Goal: Task Accomplishment & Management: Manage account settings

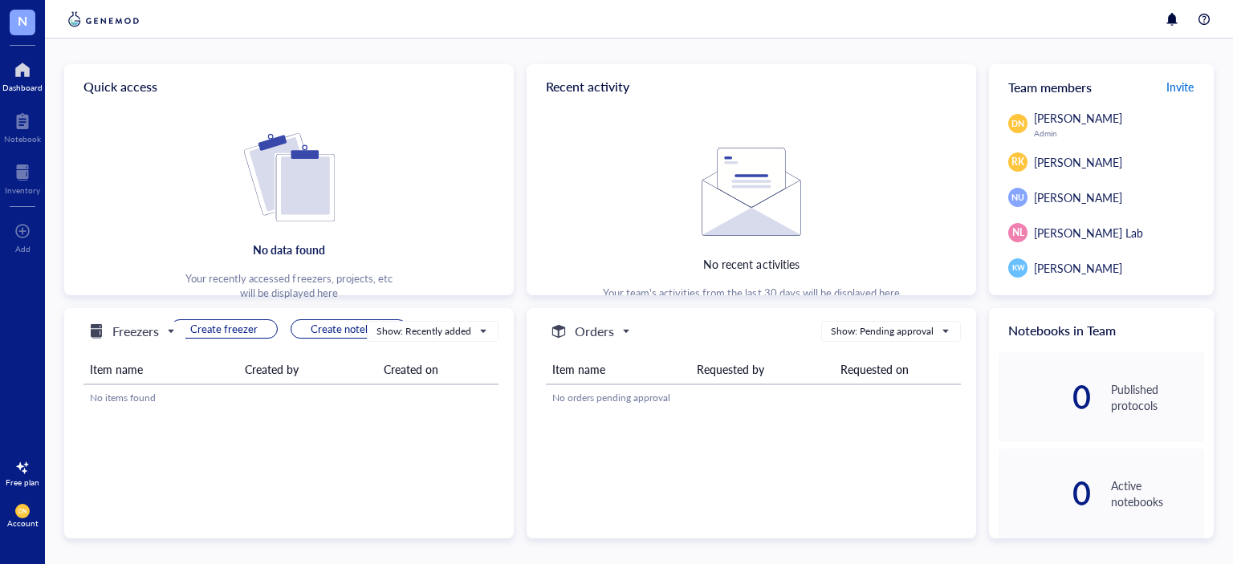
click at [1179, 87] on span "Invite" at bounding box center [1179, 87] width 27 height 16
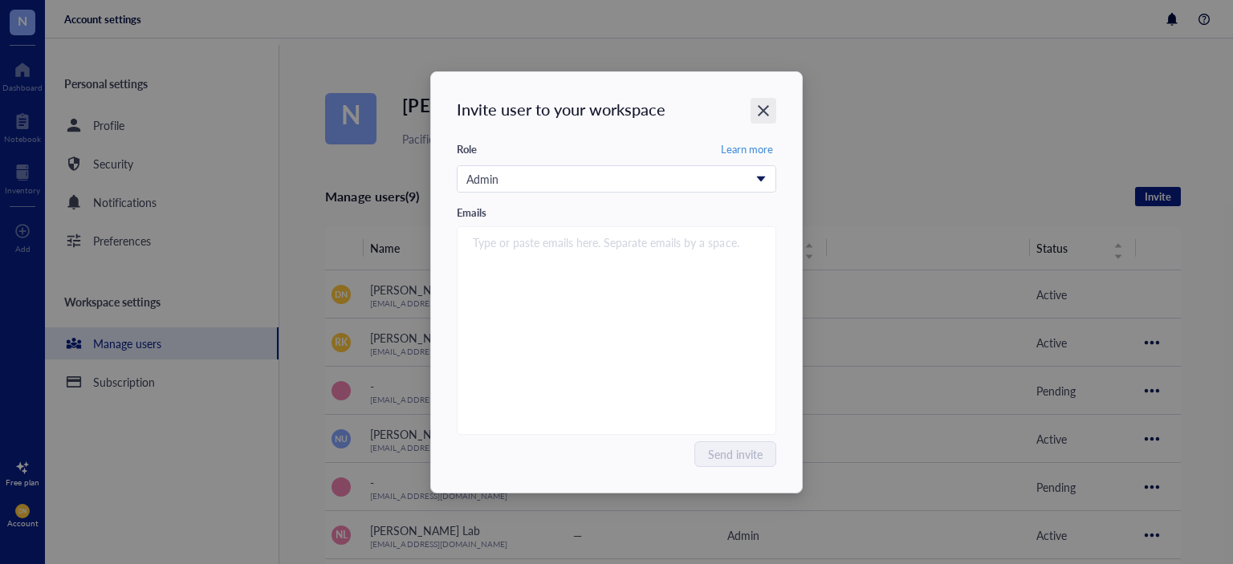
click at [766, 108] on icon "Close" at bounding box center [763, 110] width 11 height 11
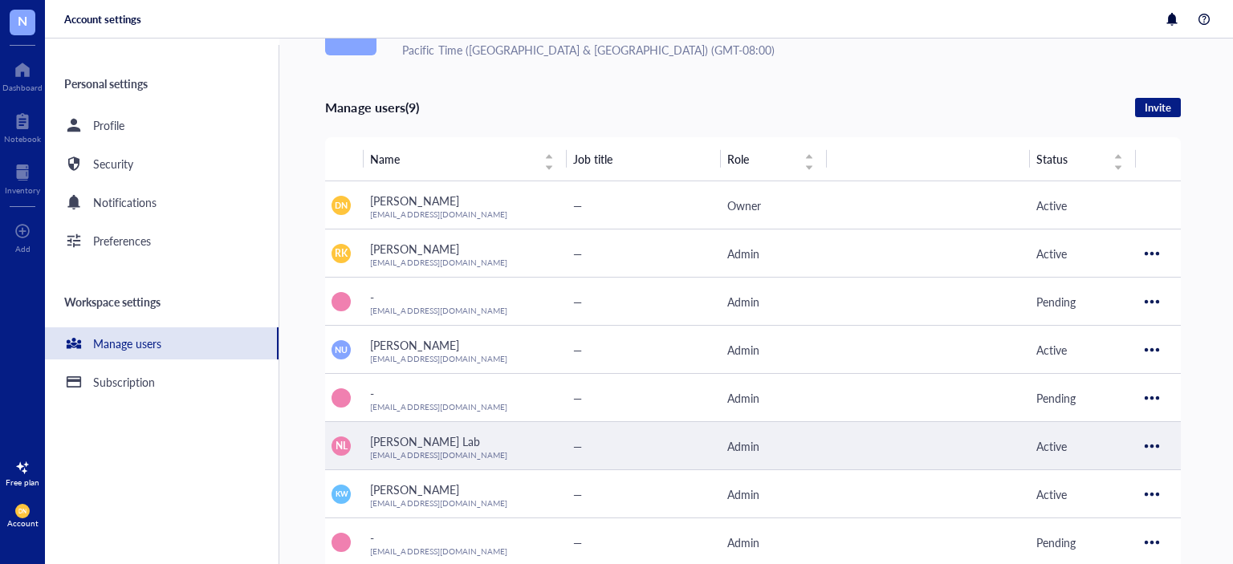
scroll to position [165, 0]
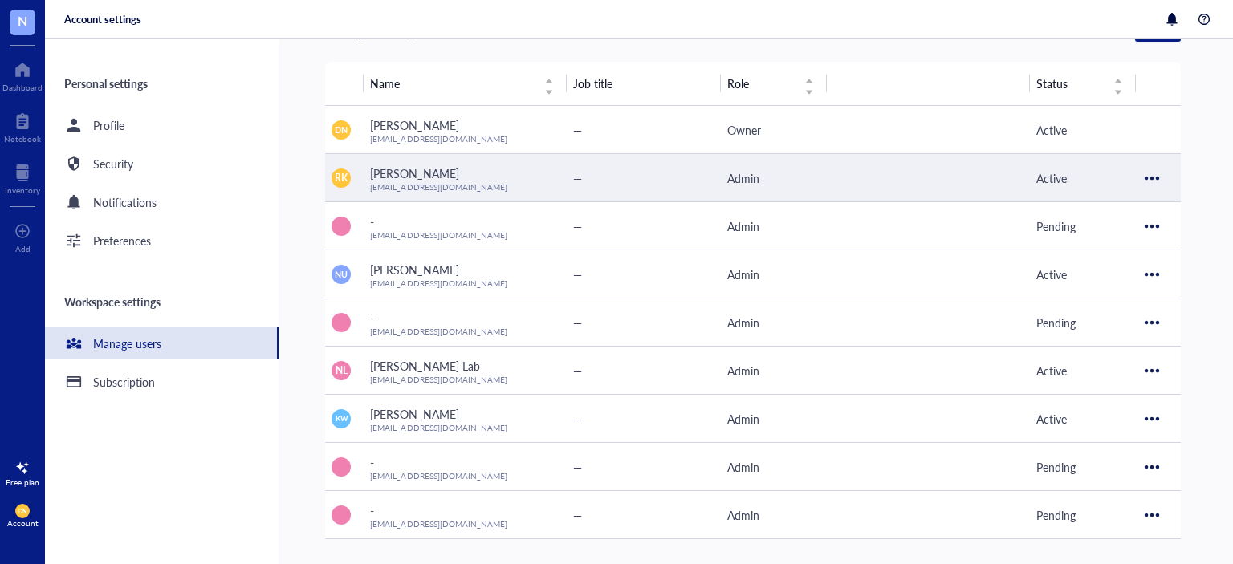
click at [1151, 177] on div at bounding box center [1152, 178] width 26 height 26
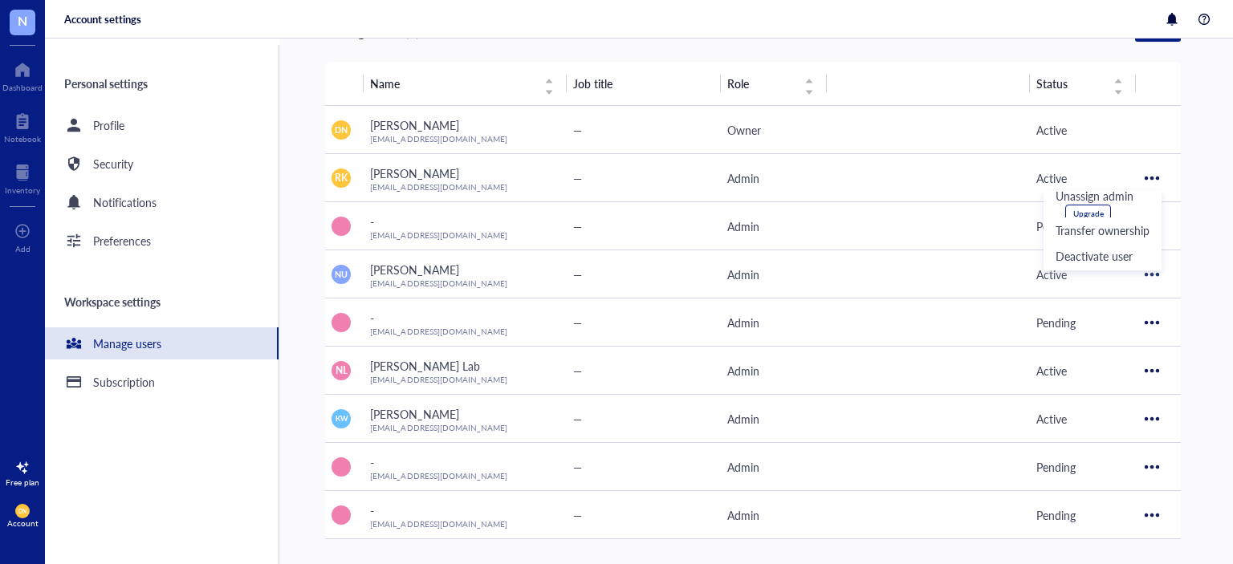
click at [1206, 151] on div "N [PERSON_NAME] Lab Pacific Time ([GEOGRAPHIC_DATA] & [GEOGRAPHIC_DATA]) (GMT-0…" at bounding box center [779, 302] width 908 height 526
click at [116, 380] on div "Subscription" at bounding box center [124, 382] width 62 height 18
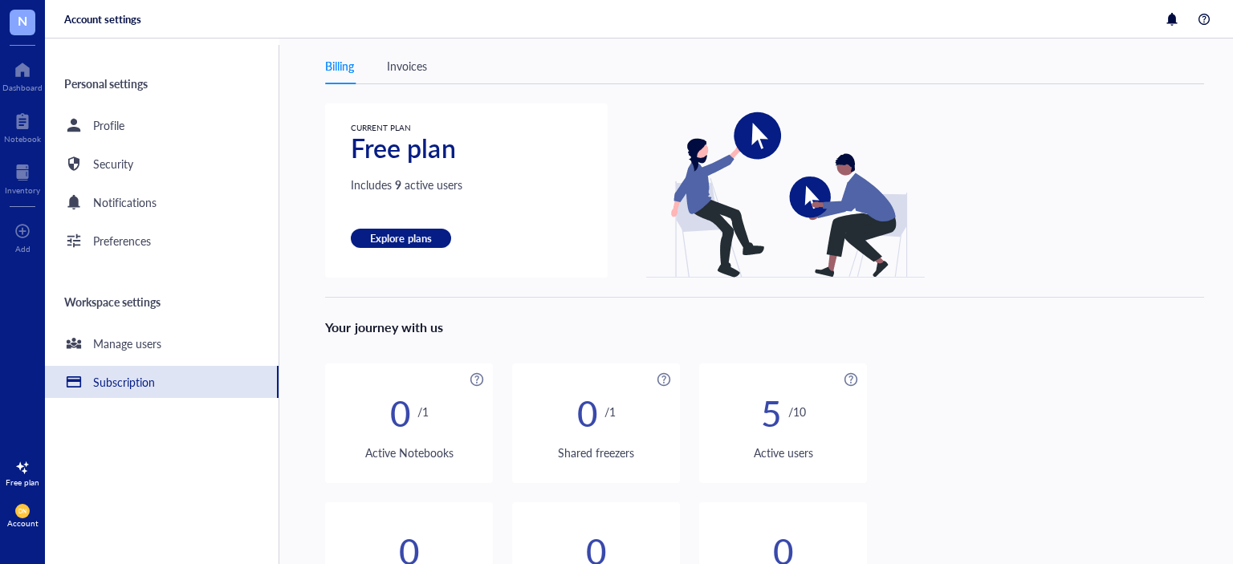
scroll to position [84, 0]
click at [401, 242] on span "Explore plans" at bounding box center [400, 239] width 61 height 14
